Goal: Answer question/provide support: Answer question/provide support

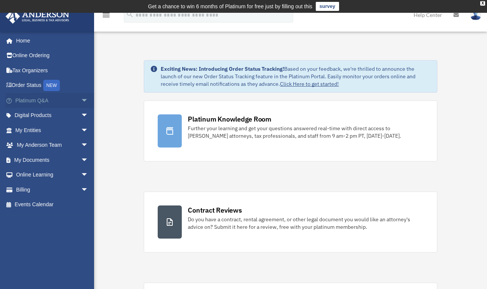
click at [81, 99] on span "arrow_drop_down" at bounding box center [88, 100] width 15 height 15
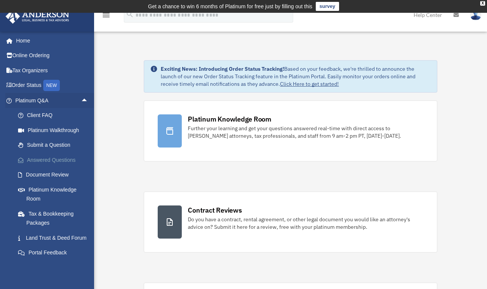
click at [63, 159] on link "Answered Questions" at bounding box center [55, 160] width 89 height 15
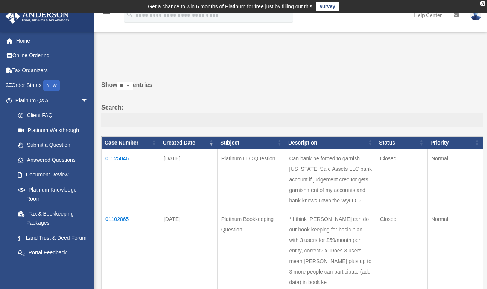
click at [116, 167] on td "01125046" at bounding box center [131, 179] width 58 height 61
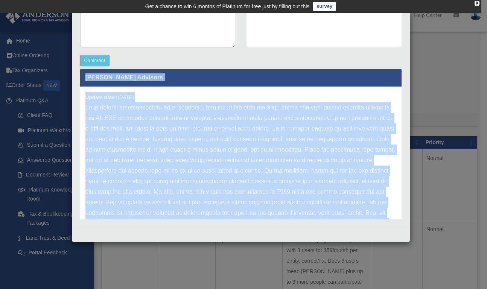
scroll to position [4, 0]
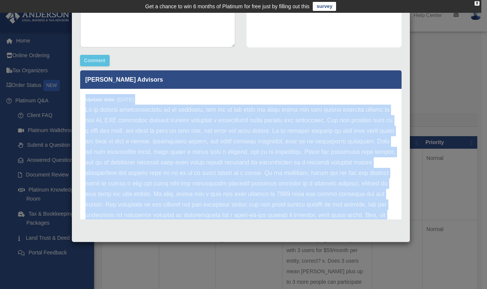
drag, startPoint x: 306, startPoint y: 201, endPoint x: 79, endPoint y: 95, distance: 250.7
click at [79, 95] on div "[PERSON_NAME] Advisors Update date : [DATE] [PERSON_NAME] A Leiningeruserc Upda…" at bounding box center [241, 144] width 333 height 151
copy div "Update date : [DATE] It is totally understandable to be cautious, but you do no…"
click at [166, 155] on p at bounding box center [240, 179] width 311 height 148
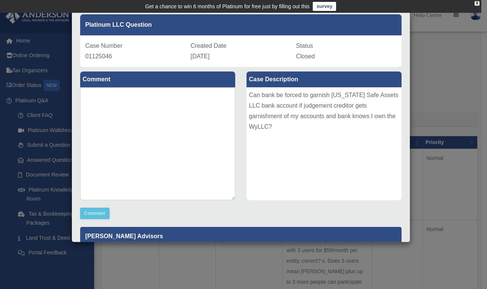
scroll to position [32, 0]
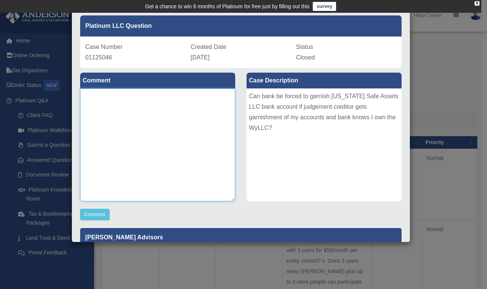
click at [132, 107] on textarea at bounding box center [157, 144] width 155 height 113
type textarea "**********"
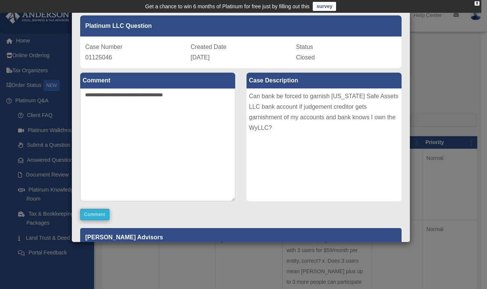
click at [94, 212] on button "Comment" at bounding box center [95, 214] width 30 height 11
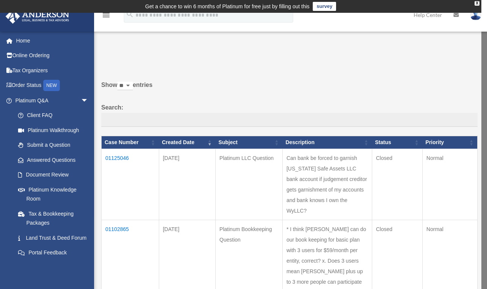
click at [112, 163] on td "01125046" at bounding box center [131, 184] width 58 height 71
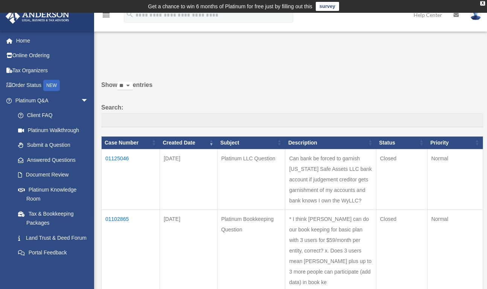
click at [122, 165] on td "01125046" at bounding box center [131, 179] width 58 height 61
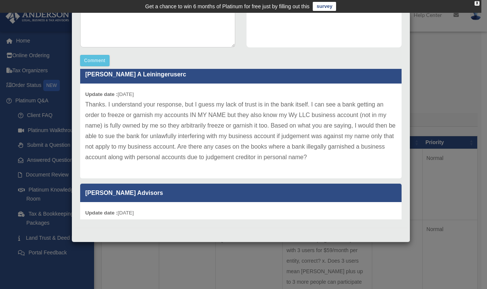
scroll to position [287, 0]
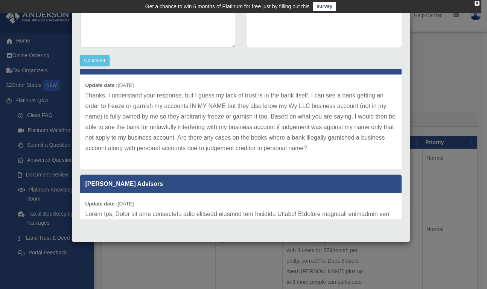
click at [283, 139] on p "Thanks. I understand your response, but I guess my lack of trust is in the bank…" at bounding box center [240, 121] width 311 height 63
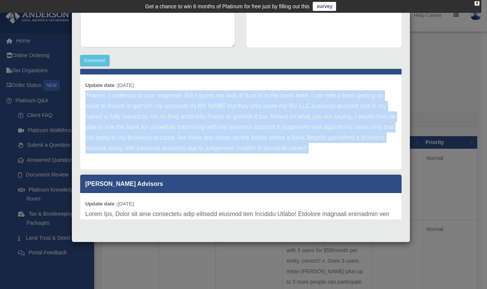
click at [283, 139] on p "Thanks. I understand your response, but I guess my lack of trust is in the bank…" at bounding box center [240, 121] width 311 height 63
click at [83, 87] on div "Update date : [DATE] Thanks. I understand your response, but I guess my lack of…" at bounding box center [241, 122] width 322 height 95
copy div "Update date : [DATE] Thanks. I understand your response, but I guess my lack of…"
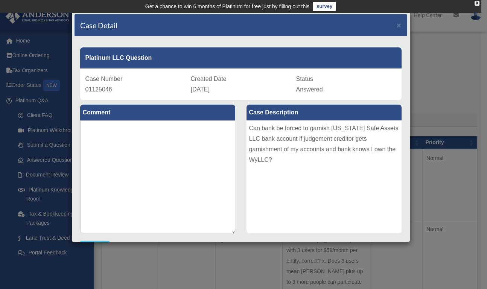
scroll to position [0, 0]
click at [450, 66] on div "Case Detail × Platinum LLC Question Case Number 01125046 Created Date [DATE] St…" at bounding box center [243, 144] width 487 height 289
